Goal: Task Accomplishment & Management: Manage account settings

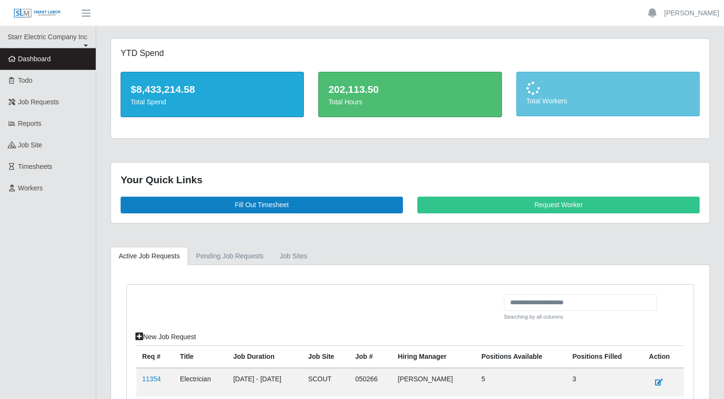
scroll to position [88, 0]
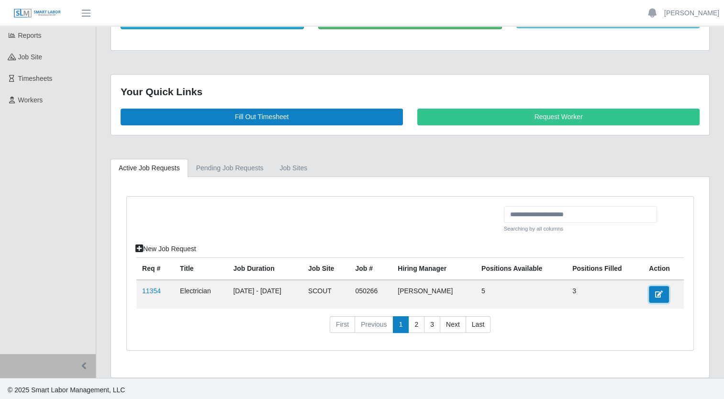
click at [654, 292] on link at bounding box center [659, 294] width 20 height 17
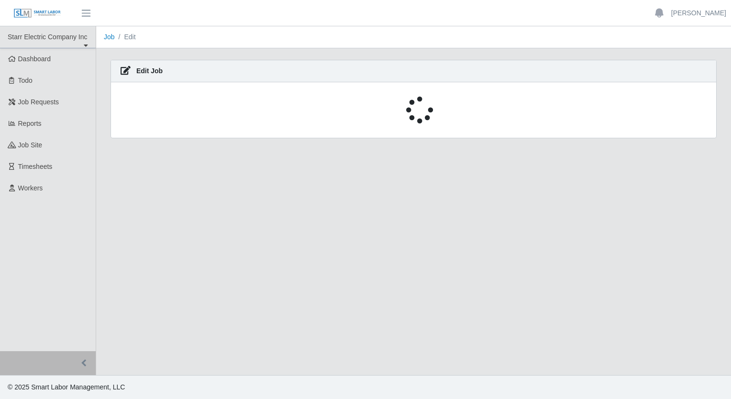
select select "****"
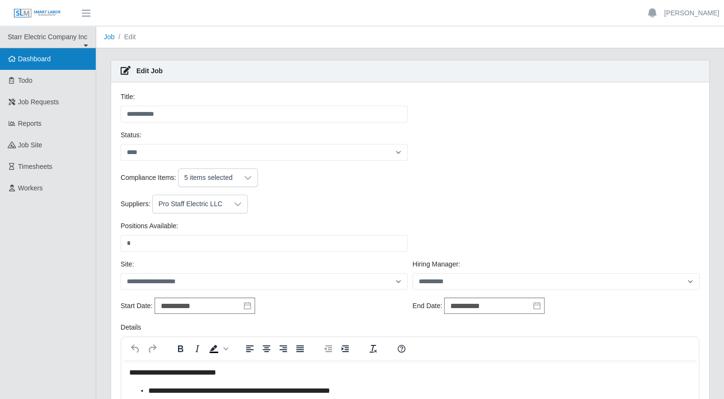
click at [65, 54] on link "Dashboard" at bounding box center [48, 59] width 96 height 22
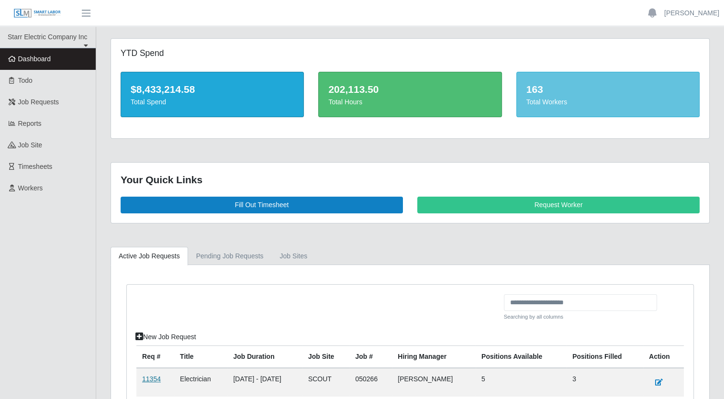
click at [147, 375] on link "11354" at bounding box center [151, 379] width 19 height 8
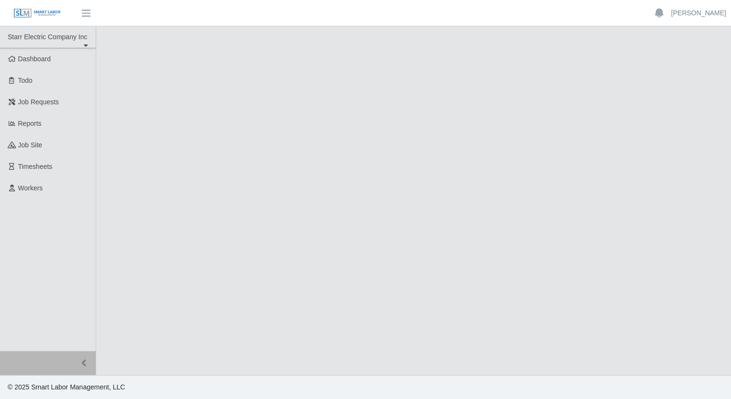
click at [151, 377] on footer "© 2025 Smart Labor Management, LLC" at bounding box center [365, 387] width 731 height 24
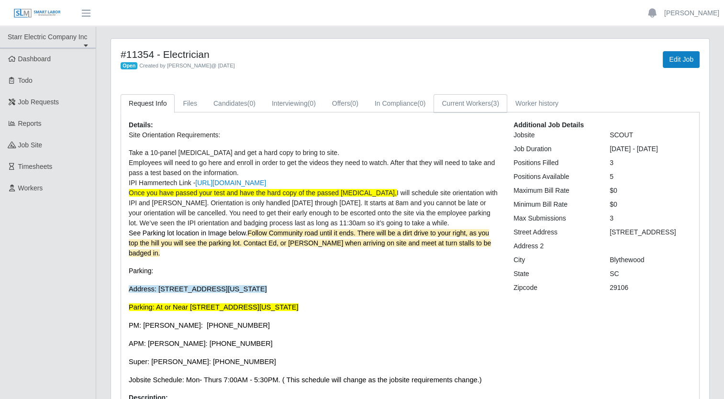
click at [463, 104] on link "Current Workers (3)" at bounding box center [471, 103] width 74 height 19
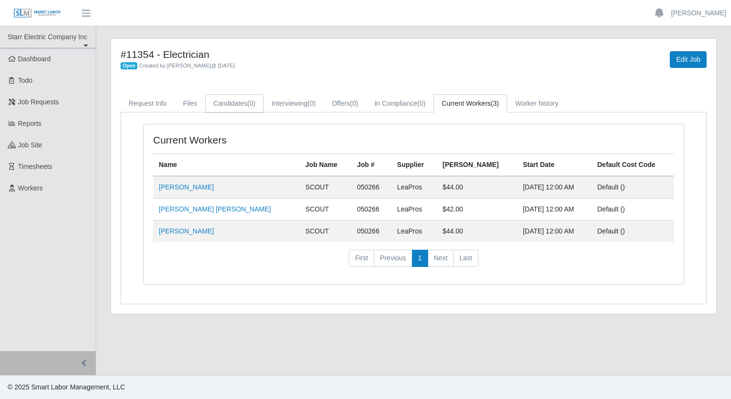
click at [228, 107] on link "Candidates (0)" at bounding box center [234, 103] width 58 height 19
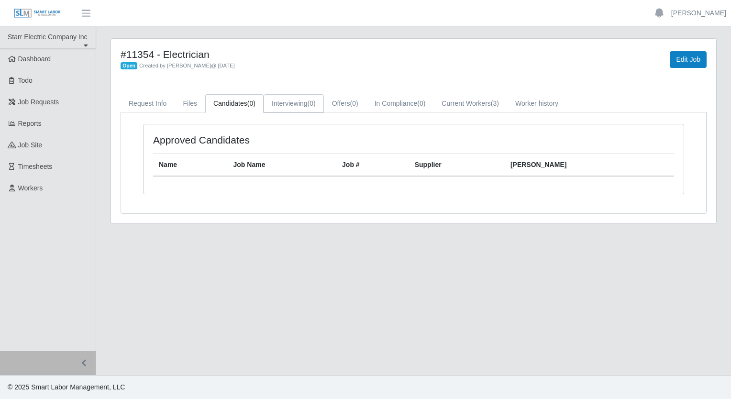
click at [289, 101] on link "Interviewing (0)" at bounding box center [294, 103] width 60 height 19
click at [343, 103] on link "Offers (0)" at bounding box center [345, 103] width 43 height 19
click at [404, 102] on link "In Compliance (0)" at bounding box center [400, 103] width 67 height 19
click at [488, 100] on link "Current Workers (3)" at bounding box center [471, 103] width 74 height 19
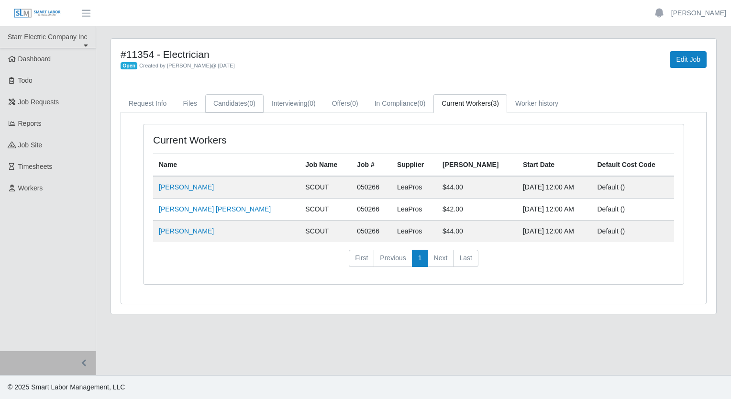
click at [244, 106] on link "Candidates (0)" at bounding box center [234, 103] width 58 height 19
